Goal: Task Accomplishment & Management: Contribute content

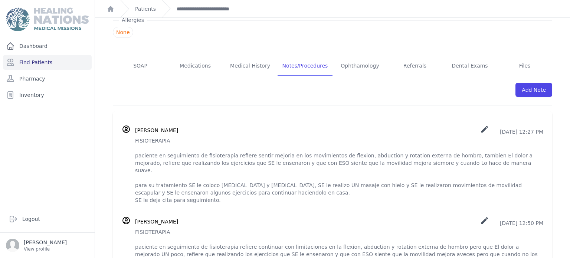
scroll to position [99, 0]
click at [136, 139] on p "FISIOTERAPIA paciente en seguimiento de fisioterapia refiere sentir mejoria en …" at bounding box center [339, 170] width 408 height 67
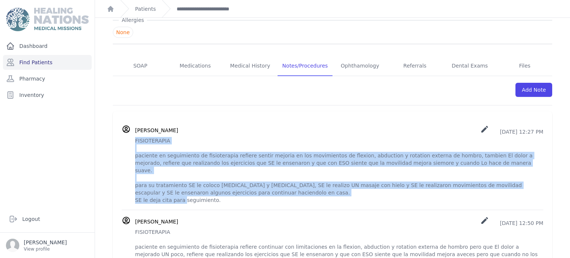
drag, startPoint x: 136, startPoint y: 139, endPoint x: 437, endPoint y: 194, distance: 305.9
click at [437, 194] on p "FISIOTERAPIA paciente en seguimiento de fisioterapia refiere sentir mejoria en …" at bounding box center [339, 170] width 408 height 67
copy p "FISIOTERAPIA paciente en seguimiento de fisioterapia refiere sentir mejoria en …"
click at [527, 94] on link "Add Note" at bounding box center [533, 90] width 37 height 14
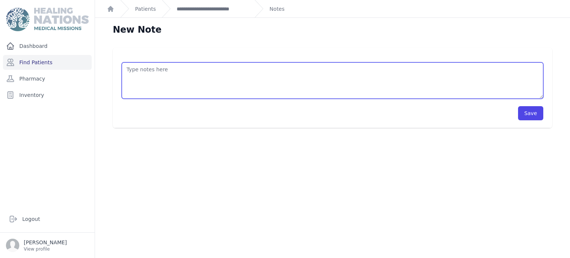
click at [342, 69] on textarea at bounding box center [333, 80] width 422 height 36
paste textarea "FISIOTERAPIA paciente en seguimiento de fisioterapia refiere sentir mejoria en …"
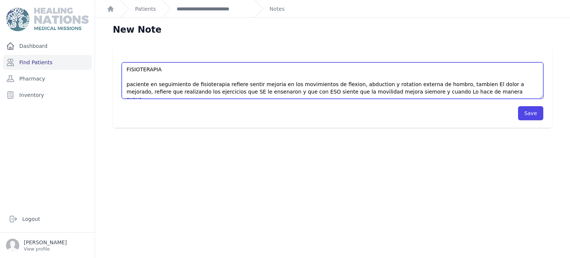
click at [237, 91] on textarea "FISIOTERAPIA paciente en seguimiento de fisioterapia refiere sentir mejoria en …" at bounding box center [333, 80] width 422 height 36
click at [356, 92] on textarea "FISIOTERAPIA paciente en seguimiento de fisioterapia refiere sentir mejoria en …" at bounding box center [333, 80] width 422 height 36
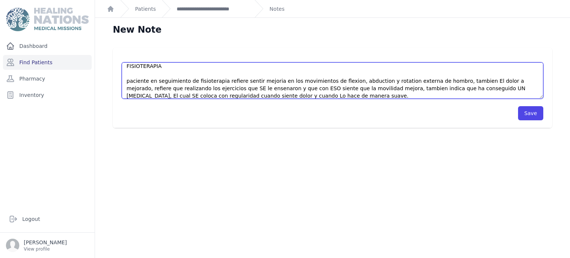
click at [252, 94] on textarea "FISIOTERAPIA paciente en seguimiento de fisioterapia refiere sentir mejoria en …" at bounding box center [333, 80] width 422 height 36
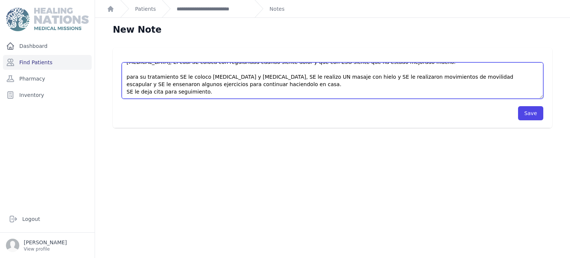
click at [457, 79] on textarea "FISIOTERAPIA paciente en seguimiento de fisioterapia refiere sentir mejoria en …" at bounding box center [333, 80] width 422 height 36
click at [490, 78] on textarea "FISIOTERAPIA paciente en seguimiento de fisioterapia refiere sentir mejoria en …" at bounding box center [333, 80] width 422 height 36
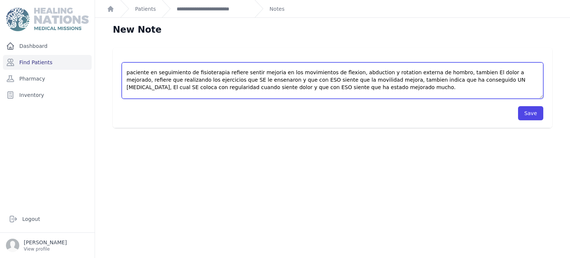
scroll to position [10, 0]
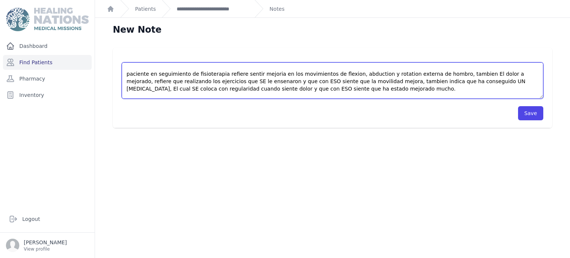
click at [282, 87] on textarea "FISIOTERAPIA paciente en seguimiento de fisioterapia refiere sentir mejoria en …" at bounding box center [333, 80] width 422 height 36
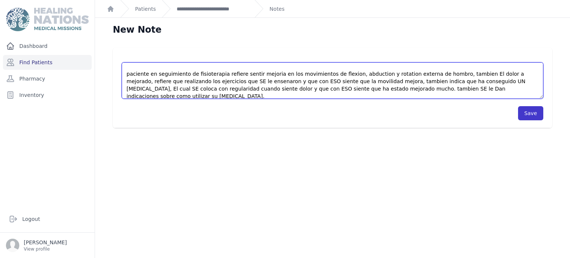
type textarea "FISIOTERAPIA paciente en seguimiento de fisioterapia refiere sentir mejoria en …"
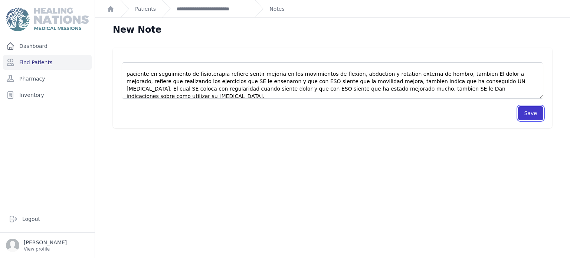
click at [525, 113] on button "Save" at bounding box center [530, 113] width 25 height 14
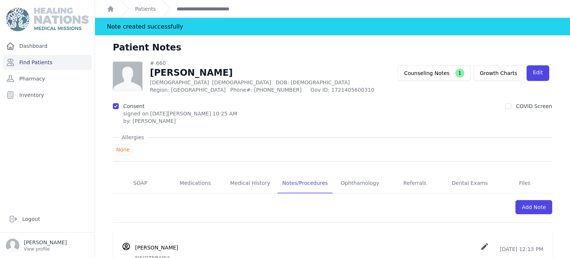
click at [535, 50] on div "Patient Notes" at bounding box center [332, 51] width 463 height 18
click at [58, 62] on link "Find Patients" at bounding box center [47, 62] width 89 height 15
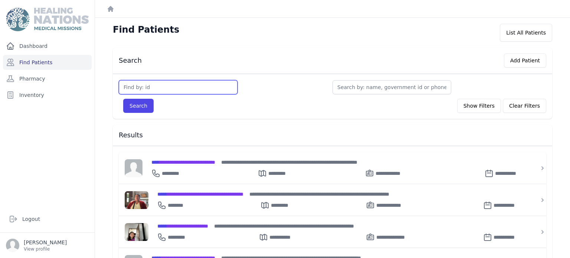
click at [168, 87] on input "text" at bounding box center [178, 87] width 119 height 14
type input "1221"
click at [123, 99] on button "Search" at bounding box center [138, 106] width 30 height 14
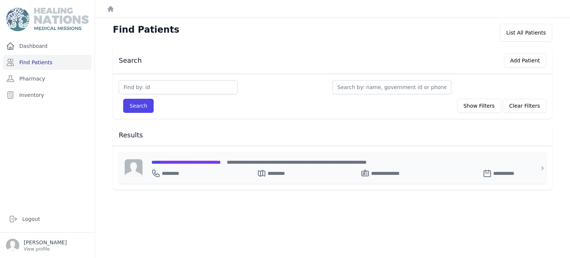
click at [196, 168] on div "**********" at bounding box center [336, 172] width 371 height 12
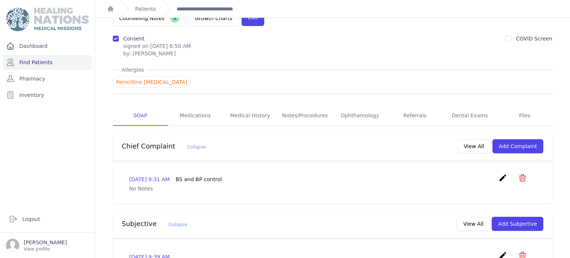
scroll to position [57, 0]
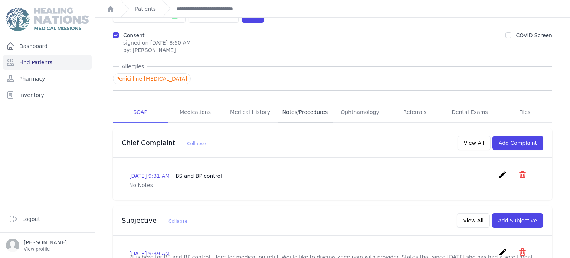
click at [308, 102] on link "Notes/Procedures" at bounding box center [305, 112] width 55 height 20
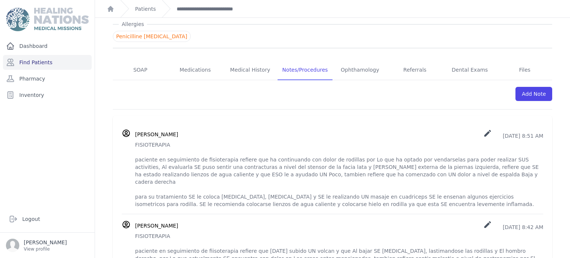
scroll to position [119, 0]
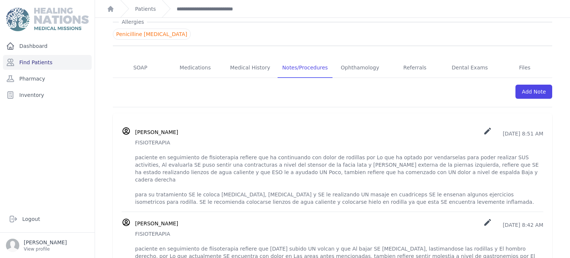
click at [222, 127] on div "[PERSON_NAME] create [DATE] 8:51 AM" at bounding box center [339, 132] width 408 height 11
click at [508, 58] on link "Files" at bounding box center [524, 68] width 55 height 20
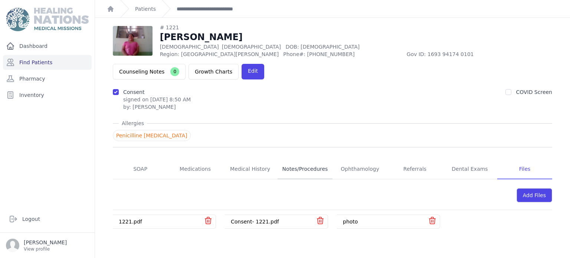
click at [295, 159] on link "Notes/Procedures" at bounding box center [305, 169] width 55 height 20
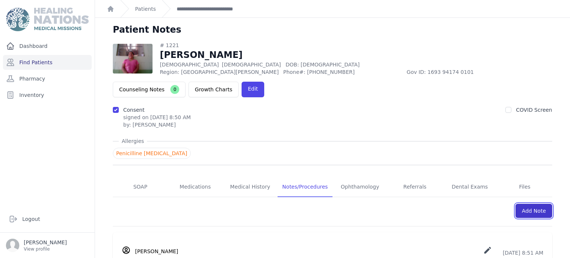
click at [540, 204] on link "Add Note" at bounding box center [533, 211] width 37 height 14
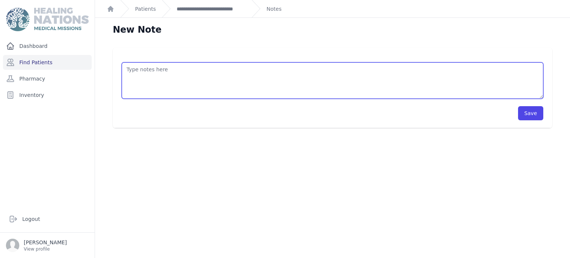
click at [467, 71] on textarea at bounding box center [333, 80] width 422 height 36
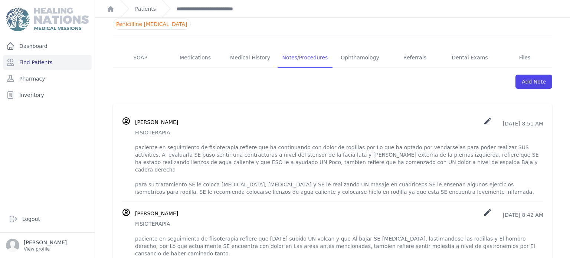
scroll to position [130, 0]
click at [135, 128] on p "FISIOTERAPIA paciente en seguimiento de fisioterapia refiere que ha continuando…" at bounding box center [339, 161] width 408 height 67
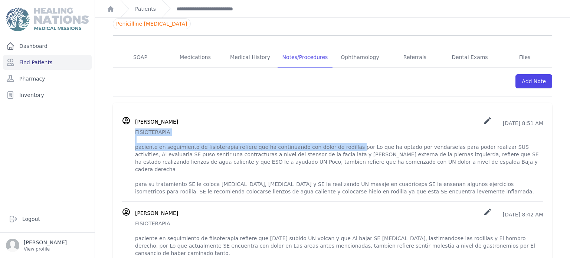
drag, startPoint x: 135, startPoint y: 111, endPoint x: 337, endPoint y: 124, distance: 203.0
click at [337, 128] on p "FISIOTERAPIA paciente en seguimiento de fisioterapia refiere que ha continuando…" at bounding box center [339, 161] width 408 height 67
copy p "FISIOTERAPIA paciente en seguimiento de fisioterapia refiere que ha continuando…"
click at [542, 74] on link "Add Note" at bounding box center [533, 81] width 37 height 14
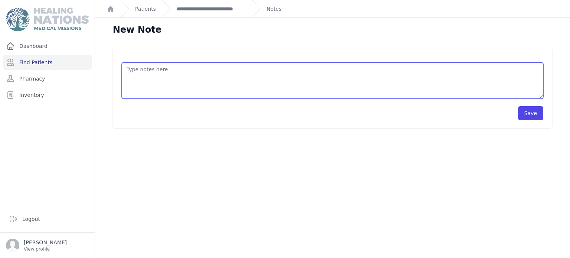
click at [246, 75] on textarea at bounding box center [333, 80] width 422 height 36
paste textarea "FISIOTERAPIA paciente en seguimiento de fisioterapia refiere que ha continuando…"
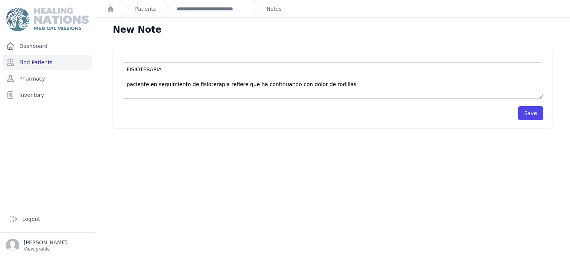
click at [494, 45] on div "New Note FISIOTERAPIA paciente en seguimiento de fisioterapia refiere que ha co…" at bounding box center [332, 147] width 475 height 258
click at [548, 36] on div "New Note" at bounding box center [332, 33] width 463 height 18
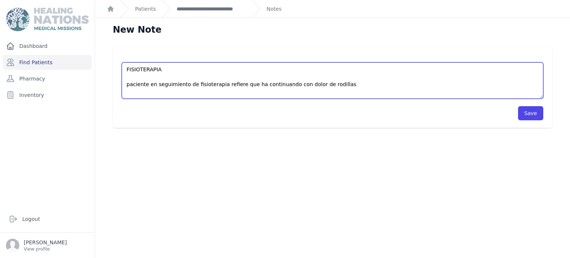
click at [354, 87] on textarea "FISIOTERAPIA paciente en seguimiento de fisioterapia refiere que ha continuando…" at bounding box center [333, 80] width 422 height 36
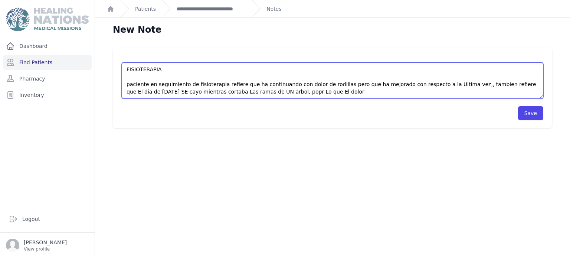
click at [244, 92] on textarea "FISIOTERAPIA paciente en seguimiento de fisioterapia refiere que ha continuando…" at bounding box center [333, 80] width 422 height 36
click at [286, 90] on textarea "FISIOTERAPIA paciente en seguimiento de fisioterapia refiere que ha continuando…" at bounding box center [333, 80] width 422 height 36
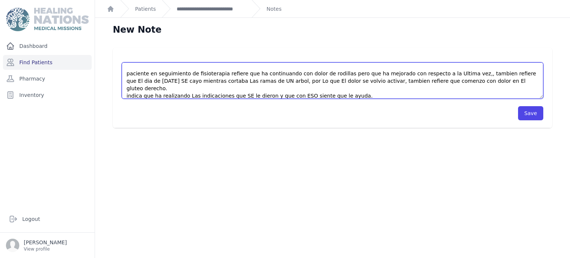
scroll to position [18, 0]
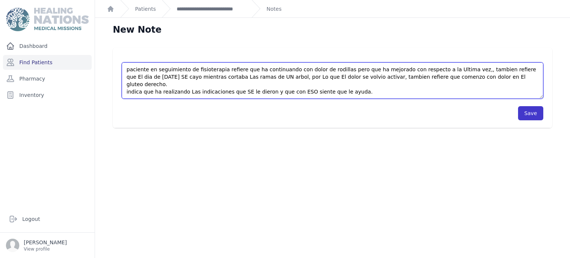
type textarea "FISIOTERAPIA paciente en seguimiento de fisioterapia refiere que ha continuando…"
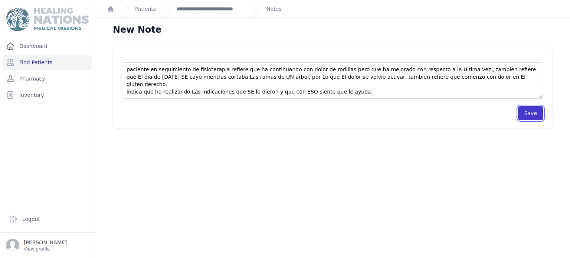
click at [535, 115] on button "Save" at bounding box center [530, 113] width 25 height 14
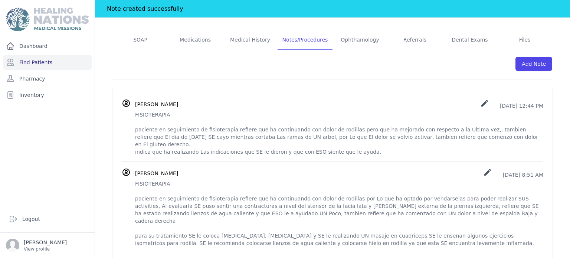
scroll to position [166, 0]
click at [136, 207] on p "FISIOTERAPIA paciente en seguimiento de fisioterapia refiere que ha continuando…" at bounding box center [339, 212] width 408 height 67
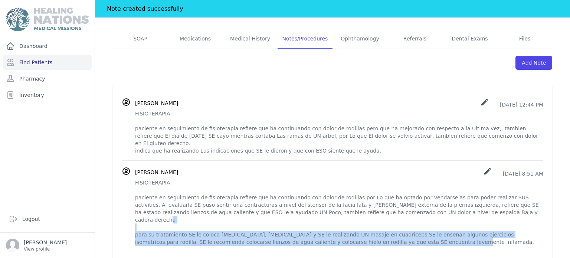
drag, startPoint x: 136, startPoint y: 207, endPoint x: 397, endPoint y: 217, distance: 261.1
click at [397, 217] on li "[PERSON_NAME] create [DATE] 8:51 AM" at bounding box center [333, 205] width 422 height 91
copy p "para su tratamiento SE le coloca [MEDICAL_DATA], [MEDICAL_DATA] y SE le realiza…"
click at [480, 102] on link "create" at bounding box center [485, 105] width 10 height 6
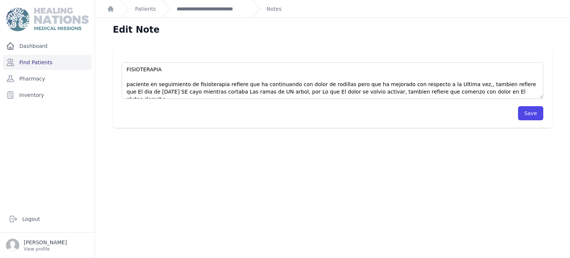
scroll to position [22, 0]
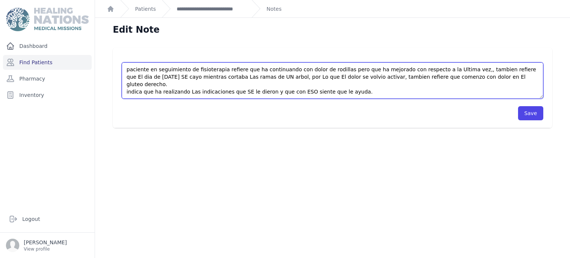
click at [134, 92] on textarea "FISIOTERAPIA paciente en seguimiento de fisioterapia refiere que ha continuando…" at bounding box center [333, 80] width 422 height 36
paste textarea "para su tratamiento SE le coloca [MEDICAL_DATA], [MEDICAL_DATA] y SE le realiza…"
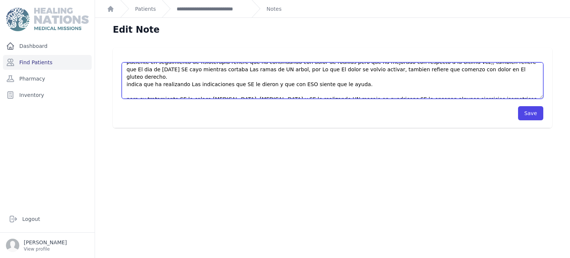
scroll to position [26, 0]
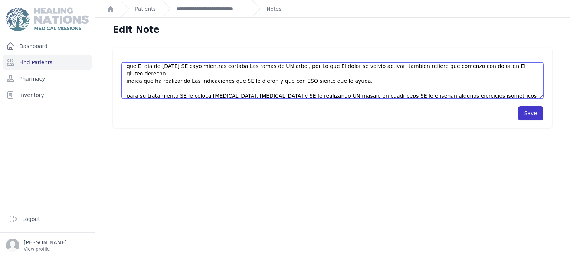
type textarea "FISIOTERAPIA paciente en seguimiento de fisioterapia refiere que ha continuando…"
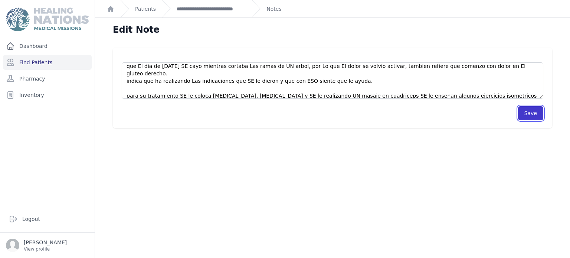
click at [530, 115] on button "Save" at bounding box center [530, 113] width 25 height 14
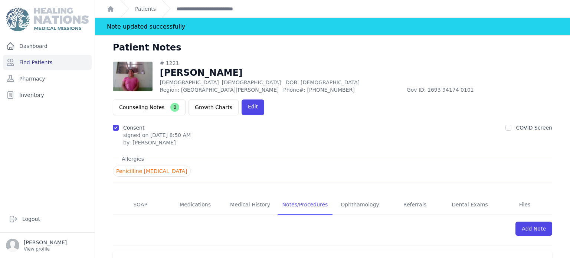
scroll to position [226, 0]
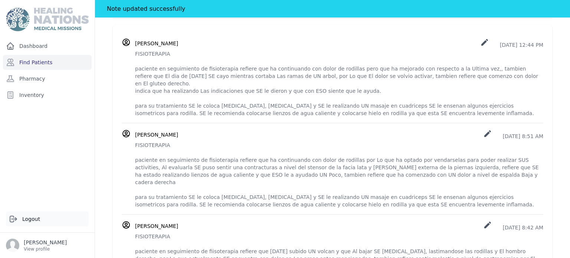
click at [41, 212] on link "Logout" at bounding box center [47, 219] width 83 height 15
